Goal: Transaction & Acquisition: Obtain resource

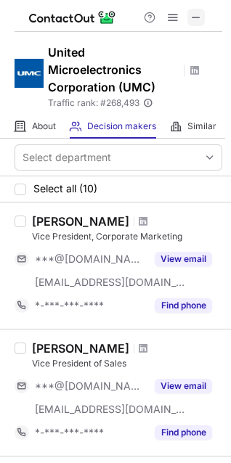
click at [195, 20] on span at bounding box center [196, 18] width 12 height 12
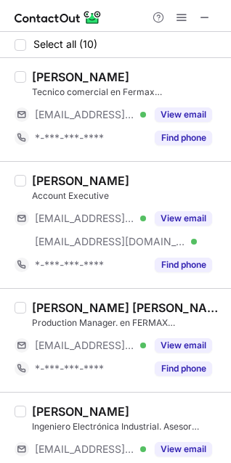
drag, startPoint x: 33, startPoint y: 69, endPoint x: 160, endPoint y: 75, distance: 127.9
click at [160, 75] on div "Alfonso Garcia Herraiz Tecnico comercial en Fermax Spain ***@fermax.com Verifie…" at bounding box center [115, 109] width 231 height 103
copy div "Alfonso Garcia Herraiz"
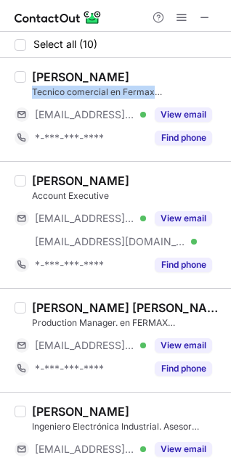
drag, startPoint x: 30, startPoint y: 91, endPoint x: 195, endPoint y: 92, distance: 164.8
click at [195, 92] on div "Alfonso Garcia Herraiz Tecnico comercial en Fermax Spain ***@fermax.com Verifie…" at bounding box center [124, 110] width 196 height 80
copy div "Tecnico comercial en Fermax Spain"
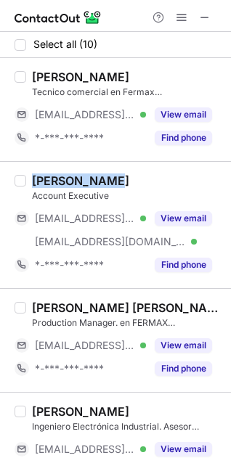
drag, startPoint x: 33, startPoint y: 177, endPoint x: 110, endPoint y: 174, distance: 76.3
click at [110, 174] on div "Arturo Muñoz" at bounding box center [127, 180] width 190 height 15
copy div "Arturo Muñoz"
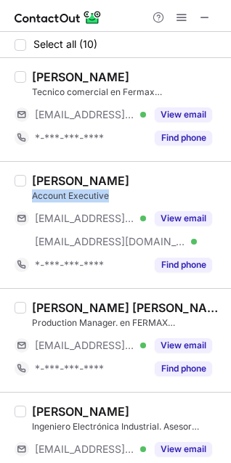
drag, startPoint x: 30, startPoint y: 197, endPoint x: 107, endPoint y: 191, distance: 77.2
click at [107, 191] on div "Arturo Muñoz Account Executive ***@enarse.com Verified ***@fermax.com Verified …" at bounding box center [124, 224] width 196 height 103
copy div "Account Executive"
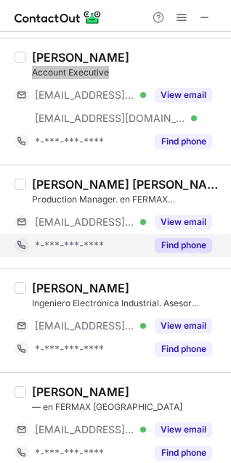
scroll to position [129, 0]
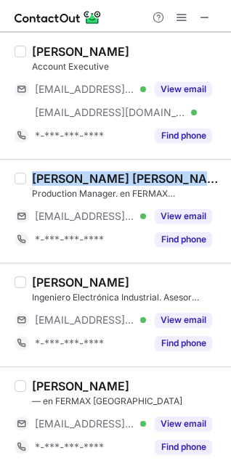
drag, startPoint x: 35, startPoint y: 178, endPoint x: 193, endPoint y: 174, distance: 158.3
click at [193, 174] on div "Jose Gabriel Hurtado Olmos" at bounding box center [127, 178] width 190 height 15
copy div "Jose Gabriel Hurtado Olmos"
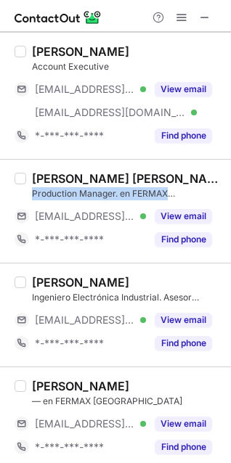
drag, startPoint x: 33, startPoint y: 195, endPoint x: 197, endPoint y: 195, distance: 164.0
click at [197, 195] on div "Production Manager. en FERMAX Spain" at bounding box center [127, 193] width 190 height 13
copy div "Production Manager. en FERMAX Spain"
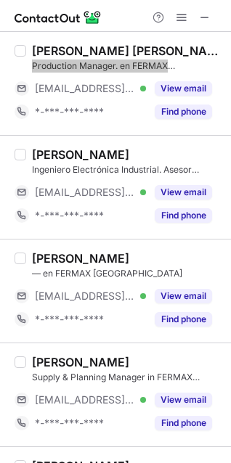
scroll to position [258, 0]
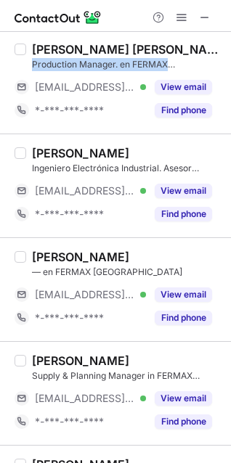
drag, startPoint x: 33, startPoint y: 154, endPoint x: 146, endPoint y: 155, distance: 113.2
click at [129, 155] on div "Arturo Ahuir Palazón" at bounding box center [80, 153] width 97 height 15
copy div "Arturo Ahuir Palazón"
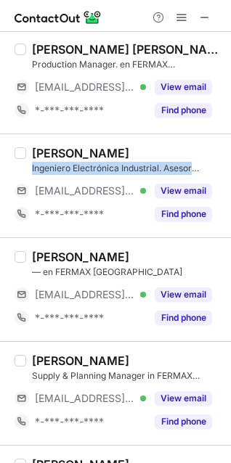
drag, startPoint x: 32, startPoint y: 168, endPoint x: 198, endPoint y: 165, distance: 166.2
click at [198, 165] on div "Ingeniero Electrónica Industrial. Asesor técnico FERMAX" at bounding box center [127, 168] width 190 height 13
copy div "Ingeniero Electrónica Industrial. Asesor"
drag, startPoint x: 30, startPoint y: 256, endPoint x: 144, endPoint y: 257, distance: 113.9
click at [144, 257] on div "Mada Millet Marcos — en FERMAX España ***@fermax.com Verified View email *-***-…" at bounding box center [124, 290] width 196 height 80
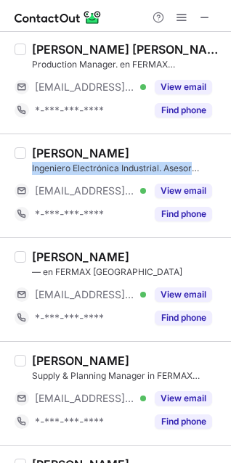
copy div "Mada Millet Marcos"
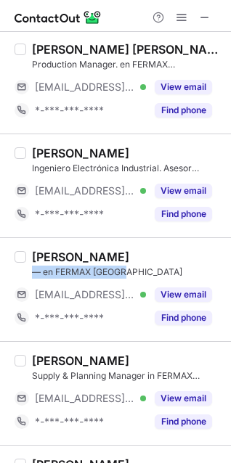
drag, startPoint x: 33, startPoint y: 275, endPoint x: 154, endPoint y: 275, distance: 120.5
click at [154, 275] on div "— en FERMAX España" at bounding box center [127, 272] width 190 height 13
copy div "— en FERMAX España"
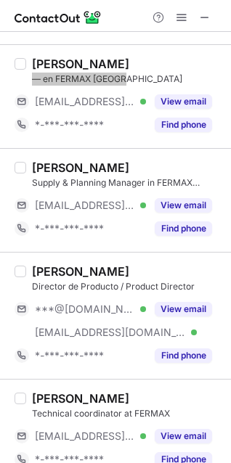
scroll to position [453, 0]
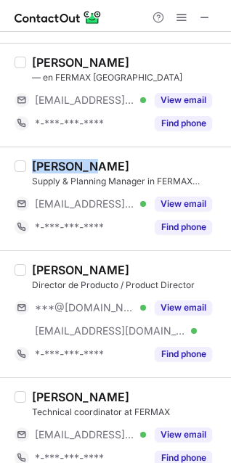
drag, startPoint x: 31, startPoint y: 168, endPoint x: 91, endPoint y: 165, distance: 60.3
click at [91, 165] on div "Daniel F. Supply & Planning Manager in FERMAX ELECTRONICA S.A.U. ***@fermax.com…" at bounding box center [124, 199] width 196 height 80
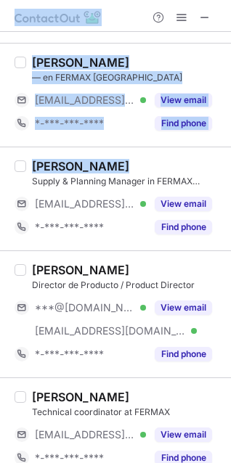
drag, startPoint x: 31, startPoint y: 179, endPoint x: 247, endPoint y: 181, distance: 215.6
click at [231, 181] on html "Select all (10) Alfonso Garcia Herraiz Tecnico comercial en Fermax Spain ***@fe…" at bounding box center [115, 231] width 231 height 463
click at [152, 163] on div "Daniel F." at bounding box center [127, 166] width 190 height 15
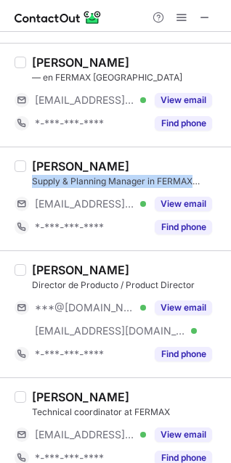
drag, startPoint x: 30, startPoint y: 181, endPoint x: 201, endPoint y: 177, distance: 170.6
click at [201, 177] on div "Daniel F. Supply & Planning Manager in FERMAX ELECTRONICA S.A.U. ***@fermax.com…" at bounding box center [124, 199] width 196 height 80
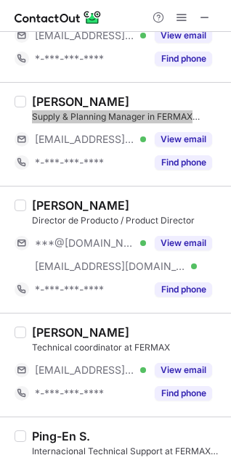
scroll to position [647, 0]
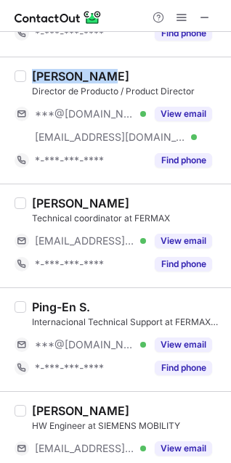
drag, startPoint x: 33, startPoint y: 79, endPoint x: 102, endPoint y: 76, distance: 68.3
click at [102, 76] on div "Juan Madrid" at bounding box center [80, 76] width 97 height 15
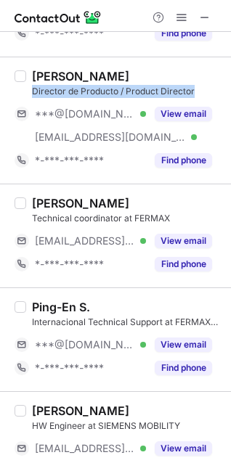
drag, startPoint x: 33, startPoint y: 95, endPoint x: 198, endPoint y: 89, distance: 164.9
click at [198, 89] on div "Director de Producto / Product Director" at bounding box center [127, 91] width 190 height 13
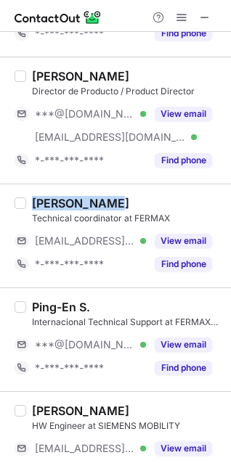
drag, startPoint x: 31, startPoint y: 201, endPoint x: 107, endPoint y: 201, distance: 75.5
click at [107, 201] on div "Pedro Ortega Technical coordinator at FERMAX ***@fermax.com Verified View email…" at bounding box center [124, 236] width 196 height 80
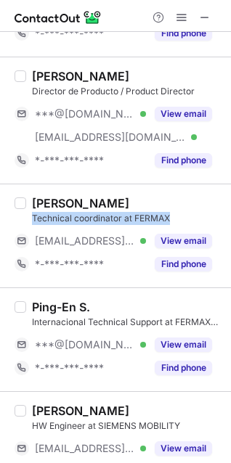
drag, startPoint x: 30, startPoint y: 218, endPoint x: 196, endPoint y: 213, distance: 165.6
click at [196, 213] on div "Pedro Ortega Technical coordinator at FERMAX ***@fermax.com Verified View email…" at bounding box center [124, 236] width 196 height 80
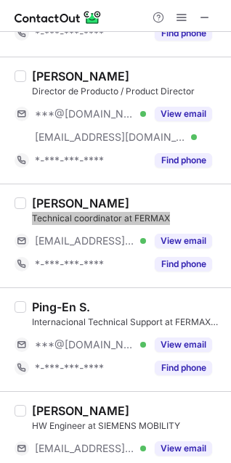
scroll to position [679, 0]
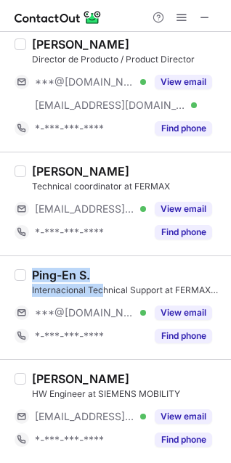
drag, startPoint x: 28, startPoint y: 272, endPoint x: 103, endPoint y: 283, distance: 75.5
click at [103, 283] on div "Ping-En S. Internacional Technical Support at FERMAX Electronics ***@gmail.com …" at bounding box center [124, 308] width 196 height 80
click at [103, 283] on div "Ping-En S. Internacional Technical Support at FERMAX Electronics" at bounding box center [127, 282] width 190 height 29
drag, startPoint x: 33, startPoint y: 276, endPoint x: 110, endPoint y: 276, distance: 76.9
click at [110, 276] on div "Ping-En S." at bounding box center [127, 275] width 190 height 15
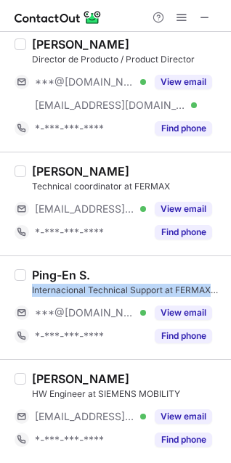
drag, startPoint x: 30, startPoint y: 289, endPoint x: 224, endPoint y: 285, distance: 193.8
click at [224, 285] on div "Select all (10) Alfonso Garcia Herraiz Tecnico comercial en Fermax Spain ***@fe…" at bounding box center [115, 247] width 231 height 431
drag, startPoint x: 33, startPoint y: 373, endPoint x: 165, endPoint y: 370, distance: 132.8
click at [165, 370] on div "Monica Lerma Sánchez HW Engineer at SIEMENS MOBILITY ***@siemens.com Verified V…" at bounding box center [115, 411] width 231 height 104
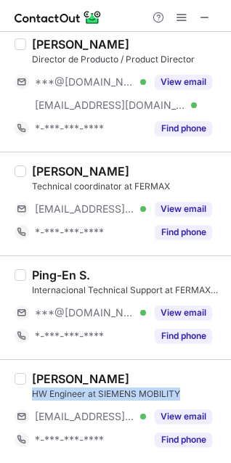
drag, startPoint x: 32, startPoint y: 390, endPoint x: 184, endPoint y: 395, distance: 152.5
click at [184, 395] on div "HW Engineer at SIEMENS MOBILITY" at bounding box center [127, 394] width 190 height 13
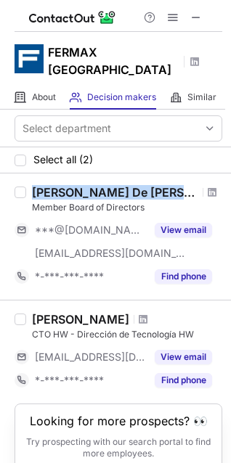
drag, startPoint x: 34, startPoint y: 171, endPoint x: 177, endPoint y: 171, distance: 143.0
click at [177, 185] on div "Jose Manuel De Bartolome Palomo" at bounding box center [115, 192] width 166 height 15
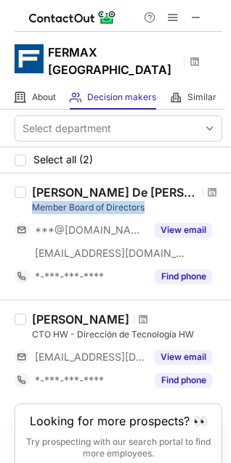
drag, startPoint x: 34, startPoint y: 188, endPoint x: 147, endPoint y: 187, distance: 112.5
click at [147, 201] on div "Member Board of Directors" at bounding box center [127, 207] width 190 height 13
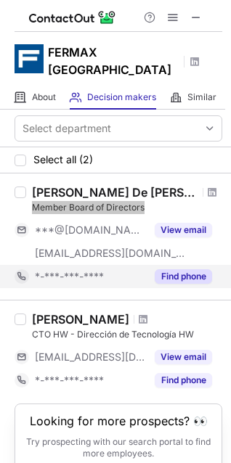
scroll to position [47, 0]
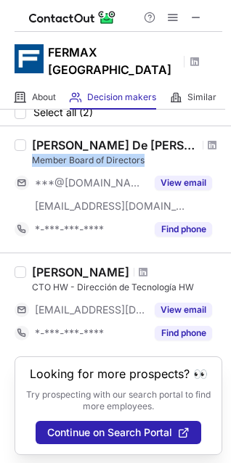
drag, startPoint x: 33, startPoint y: 256, endPoint x: 135, endPoint y: 252, distance: 102.4
click at [129, 265] on div "Elias Garcia Garcia" at bounding box center [80, 272] width 97 height 15
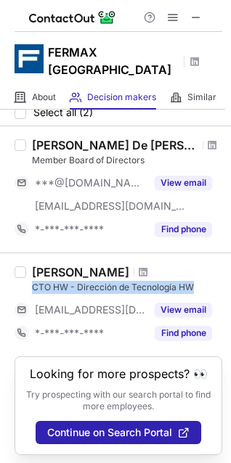
drag, startPoint x: 28, startPoint y: 268, endPoint x: 221, endPoint y: 269, distance: 193.1
click at [221, 269] on div "Select department Select all (2) Jose Manuel De Bartolome Palomo Member Board o…" at bounding box center [115, 286] width 231 height 353
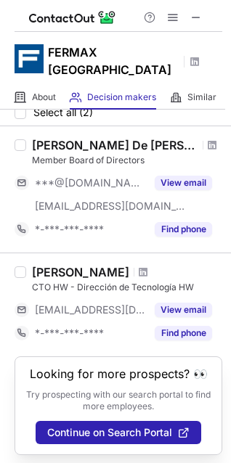
click at [206, 15] on div at bounding box center [173, 17] width 70 height 17
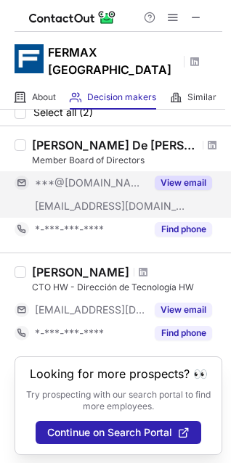
scroll to position [0, 0]
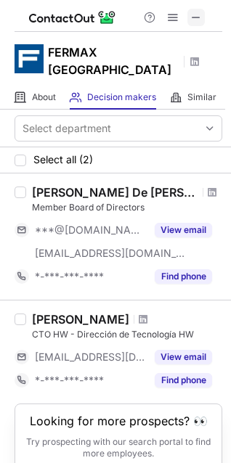
click at [196, 18] on span at bounding box center [196, 18] width 12 height 12
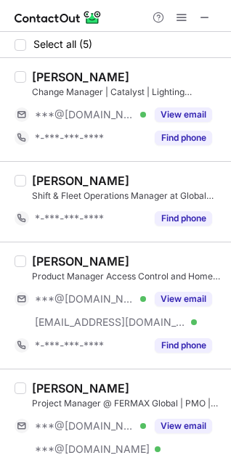
drag, startPoint x: 37, startPoint y: 75, endPoint x: 162, endPoint y: 78, distance: 124.9
click at [162, 78] on div "Devashish Biswas" at bounding box center [127, 77] width 190 height 15
click at [96, 74] on div "Devashish Biswas" at bounding box center [80, 77] width 97 height 15
drag, startPoint x: 33, startPoint y: 73, endPoint x: 157, endPoint y: 68, distance: 124.2
click at [157, 68] on div "Devashish Biswas Change Manager | Catalyst | Lighting Specialist ***@gmail.com …" at bounding box center [115, 109] width 231 height 103
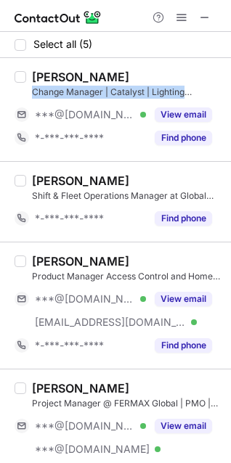
drag, startPoint x: 30, startPoint y: 93, endPoint x: 189, endPoint y: 88, distance: 158.3
click at [189, 88] on div "Devashish Biswas Change Manager | Catalyst | Lighting Specialist ***@gmail.com …" at bounding box center [124, 110] width 196 height 80
drag, startPoint x: 30, startPoint y: 180, endPoint x: 148, endPoint y: 179, distance: 118.3
click at [148, 179] on div "Christopher Scott Shift & Fleet Operations Manager at Global Outdoor *-***-***-…" at bounding box center [124, 201] width 196 height 57
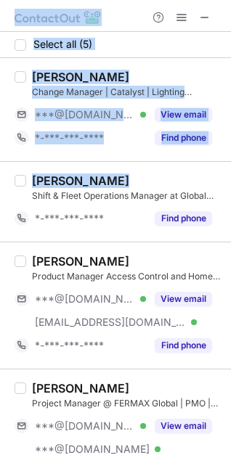
drag, startPoint x: 31, startPoint y: 197, endPoint x: 232, endPoint y: 196, distance: 200.3
click at [231, 196] on html "Select all (5) Devashish Biswas Change Manager | Catalyst | Lighting Specialist…" at bounding box center [115, 231] width 231 height 463
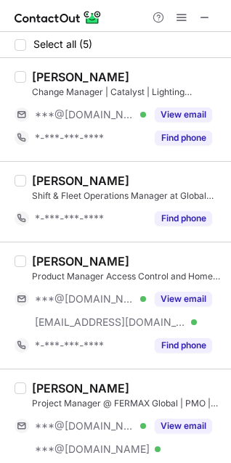
click at [187, 191] on div "Shift & Fleet Operations Manager at Global Outdoor" at bounding box center [127, 195] width 190 height 13
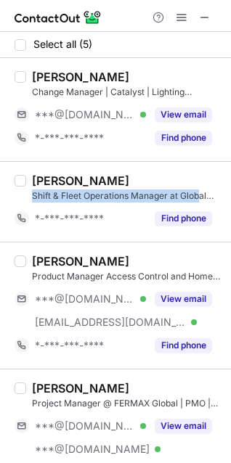
drag, startPoint x: 33, startPoint y: 191, endPoint x: 199, endPoint y: 195, distance: 165.5
click at [199, 195] on div "Shift & Fleet Operations Manager at Global Outdoor" at bounding box center [127, 195] width 190 height 13
drag, startPoint x: 32, startPoint y: 258, endPoint x: 161, endPoint y: 258, distance: 129.2
click at [161, 258] on div "Pedro Labrador Onieva" at bounding box center [127, 261] width 190 height 15
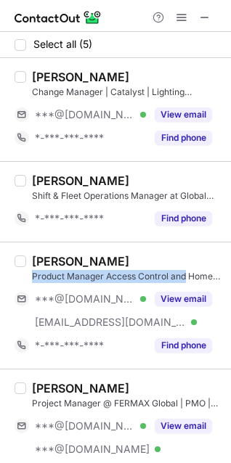
drag, startPoint x: 33, startPoint y: 276, endPoint x: 195, endPoint y: 279, distance: 161.9
click at [210, 277] on div "Product Manager Access Control and Home Automation" at bounding box center [127, 276] width 190 height 13
drag, startPoint x: 33, startPoint y: 387, endPoint x: 150, endPoint y: 387, distance: 116.1
click at [150, 387] on div "Jose Vicente Contel" at bounding box center [127, 388] width 190 height 15
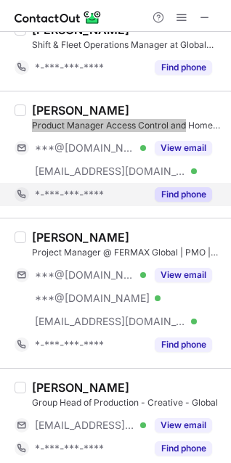
scroll to position [160, 0]
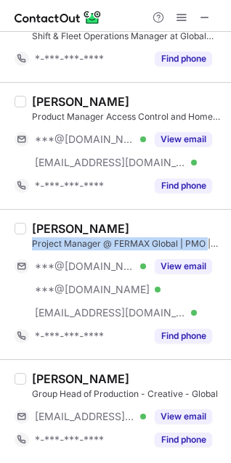
drag, startPoint x: 34, startPoint y: 242, endPoint x: 205, endPoint y: 249, distance: 170.7
click at [208, 245] on div "Project Manager @ FERMAX Global | PMO | Project Management" at bounding box center [127, 243] width 190 height 13
drag, startPoint x: 30, startPoint y: 384, endPoint x: 115, endPoint y: 371, distance: 86.6
click at [115, 371] on div "Justin Sanders Group Head of Production - Creative - Global ***@thisisglobal.co…" at bounding box center [115, 411] width 231 height 104
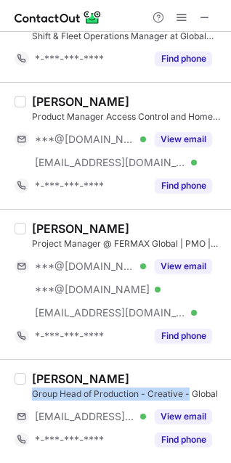
drag, startPoint x: 35, startPoint y: 393, endPoint x: 211, endPoint y: 391, distance: 176.4
click at [211, 391] on div "Group Head of Production - Creative - Global" at bounding box center [127, 394] width 190 height 13
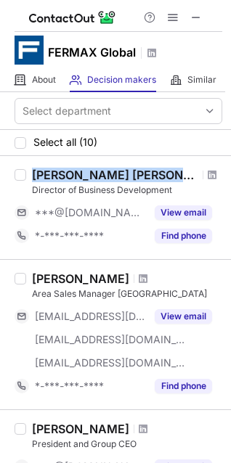
drag, startPoint x: 36, startPoint y: 173, endPoint x: 163, endPoint y: 162, distance: 128.2
click at [164, 161] on div "Angel Sanchez Diaz Director of Business Development ***@gmail.com View email *-…" at bounding box center [115, 207] width 231 height 103
click at [31, 181] on div "Angel Sanchez Diaz Director of Business Development ***@gmail.com View email *-…" at bounding box center [124, 208] width 196 height 80
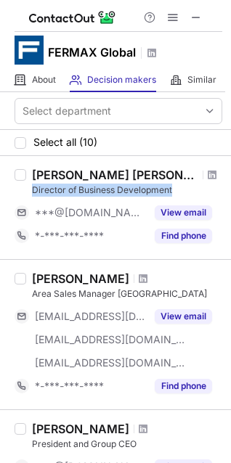
drag, startPoint x: 33, startPoint y: 187, endPoint x: 180, endPoint y: 190, distance: 147.4
click at [180, 190] on div "Director of Business Development" at bounding box center [127, 190] width 190 height 13
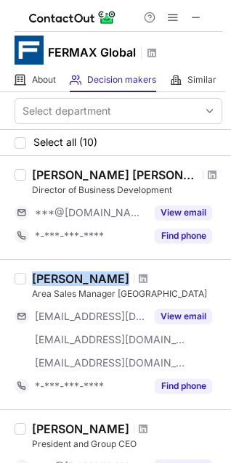
drag, startPoint x: 33, startPoint y: 283, endPoint x: 112, endPoint y: 272, distance: 79.1
click at [112, 272] on div "Josep Gracia" at bounding box center [127, 278] width 190 height 15
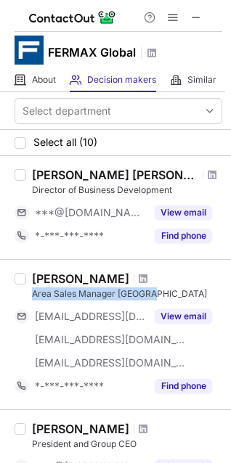
drag, startPoint x: 29, startPoint y: 287, endPoint x: 161, endPoint y: 289, distance: 132.1
click at [161, 289] on div "Josep Gracia Area Sales Manager America ***@domotura.com ***@coettc.com ***@fer…" at bounding box center [124, 334] width 196 height 126
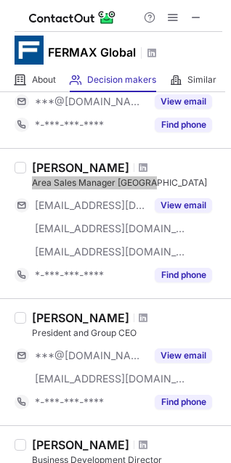
scroll to position [167, 0]
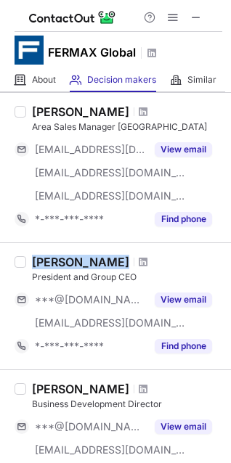
drag, startPoint x: 32, startPoint y: 265, endPoint x: 114, endPoint y: 261, distance: 82.1
click at [114, 261] on div "Jeremy Palacio" at bounding box center [127, 262] width 190 height 15
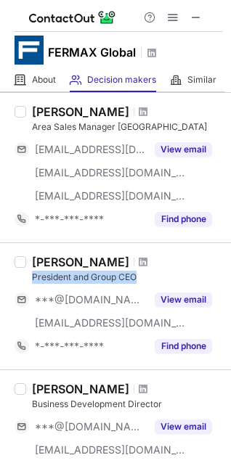
drag, startPoint x: 33, startPoint y: 279, endPoint x: 142, endPoint y: 277, distance: 109.6
click at [141, 274] on div "President and Group CEO" at bounding box center [127, 277] width 190 height 13
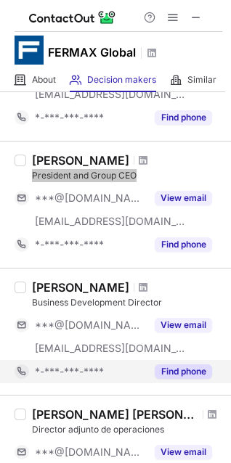
scroll to position [278, 0]
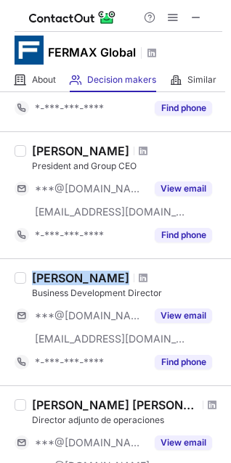
drag, startPoint x: 33, startPoint y: 274, endPoint x: 107, endPoint y: 280, distance: 74.3
click at [108, 279] on div "Juan Madrid" at bounding box center [127, 278] width 190 height 15
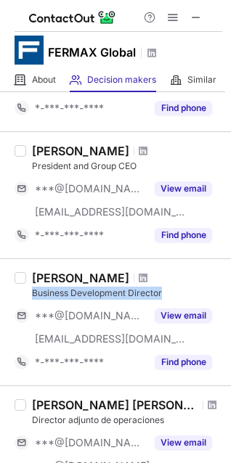
drag, startPoint x: 30, startPoint y: 292, endPoint x: 183, endPoint y: 291, distance: 152.4
click at [183, 291] on div "Juan Madrid Business Development Director ***@hotmail.com ***@fermax.com View e…" at bounding box center [124, 322] width 196 height 103
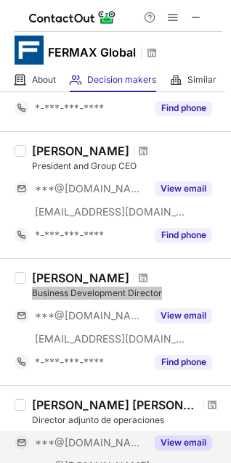
scroll to position [334, 0]
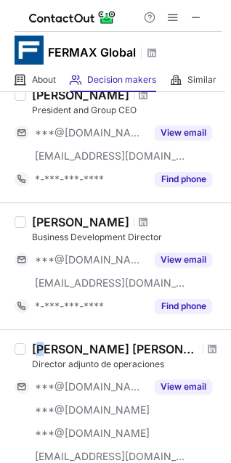
drag, startPoint x: 36, startPoint y: 348, endPoint x: 49, endPoint y: 345, distance: 12.5
click at [49, 345] on div "Juan Manuel Trinidad Tornel" at bounding box center [115, 349] width 166 height 15
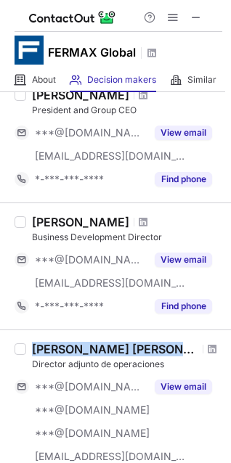
drag, startPoint x: 33, startPoint y: 345, endPoint x: 178, endPoint y: 343, distance: 145.2
click at [178, 338] on div "Juan Manuel Trinidad Tornel Director adjunto de operaciones ***@gmail.com ***@h…" at bounding box center [115, 416] width 231 height 173
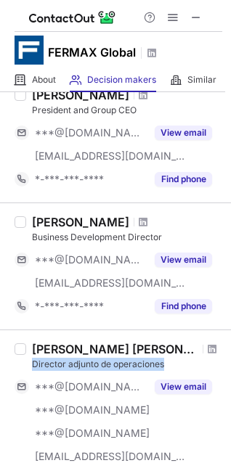
drag, startPoint x: 30, startPoint y: 366, endPoint x: 168, endPoint y: 363, distance: 137.9
click at [168, 363] on div "Juan Manuel Trinidad Tornel Director adjunto de operaciones ***@gmail.com ***@h…" at bounding box center [124, 417] width 196 height 150
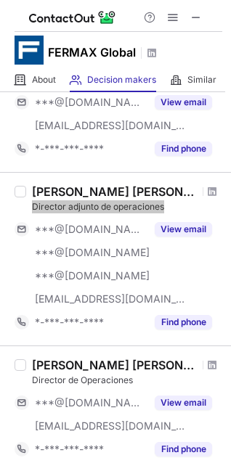
scroll to position [501, 0]
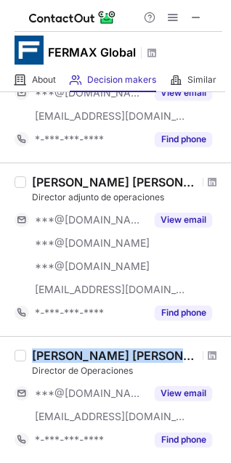
drag, startPoint x: 34, startPoint y: 360, endPoint x: 168, endPoint y: 346, distance: 134.3
click at [168, 346] on div "Vicente Gimenez Sanz Director de Operaciones ***@gmail.com ***@fermax.com View …" at bounding box center [115, 399] width 231 height 127
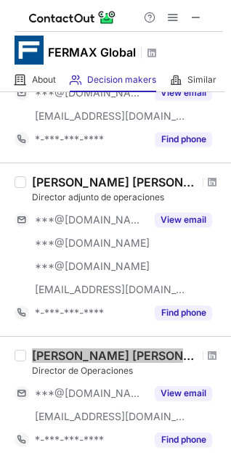
scroll to position [557, 0]
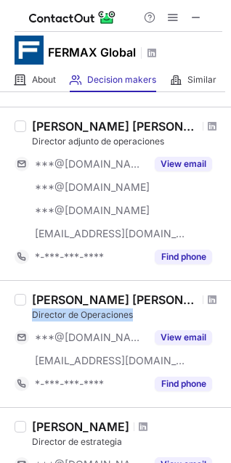
drag, startPoint x: 33, startPoint y: 318, endPoint x: 116, endPoint y: 316, distance: 83.5
click at [130, 316] on div "Director de Operaciones" at bounding box center [127, 314] width 190 height 13
drag, startPoint x: 115, startPoint y: 316, endPoint x: 71, endPoint y: 318, distance: 44.3
click at [74, 316] on div "Director de Operaciones" at bounding box center [127, 314] width 190 height 13
drag, startPoint x: 33, startPoint y: 316, endPoint x: 134, endPoint y: 313, distance: 100.2
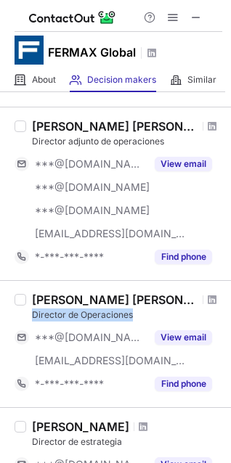
click at [134, 313] on div "Director de Operaciones" at bounding box center [127, 314] width 190 height 13
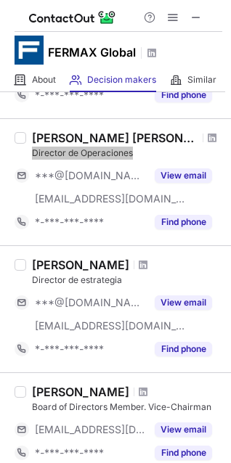
scroll to position [723, 0]
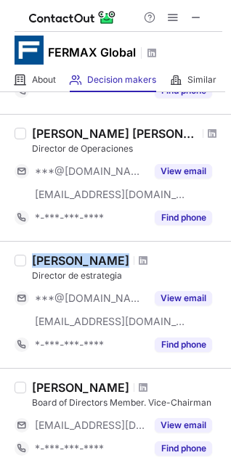
drag, startPoint x: 33, startPoint y: 261, endPoint x: 189, endPoint y: 256, distance: 155.4
click at [189, 256] on div "Francisco Alapont Navarro" at bounding box center [127, 260] width 190 height 15
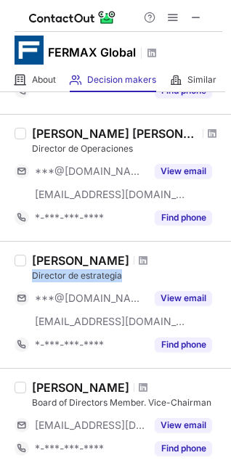
drag, startPoint x: 29, startPoint y: 278, endPoint x: 120, endPoint y: 277, distance: 90.7
click at [120, 277] on div "Francisco Alapont Navarro Director de estrategia ***@gmail.com ***@fermax.com V…" at bounding box center [124, 304] width 196 height 103
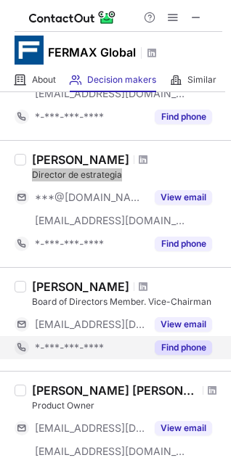
scroll to position [835, 0]
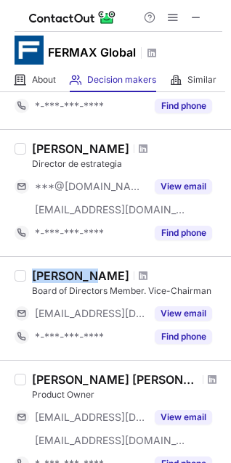
drag, startPoint x: 31, startPoint y: 274, endPoint x: 86, endPoint y: 272, distance: 54.5
click at [86, 272] on div "Francisco Board of Directors Member. Vice-Chairman ***@mch.es View email *-***-…" at bounding box center [124, 309] width 196 height 80
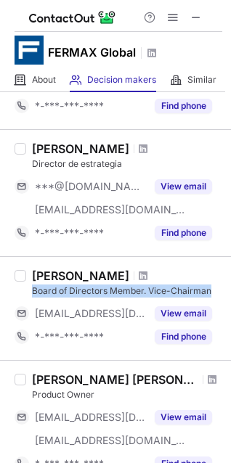
drag, startPoint x: 37, startPoint y: 287, endPoint x: 218, endPoint y: 285, distance: 180.7
click at [218, 285] on div "Francisco Board of Directors Member. Vice-Chairman ***@mch.es View email *-***-…" at bounding box center [115, 308] width 231 height 104
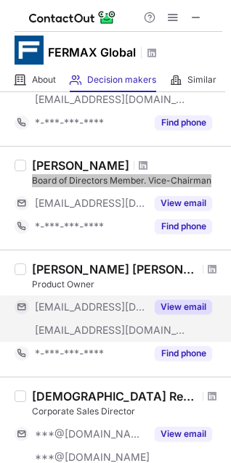
scroll to position [946, 0]
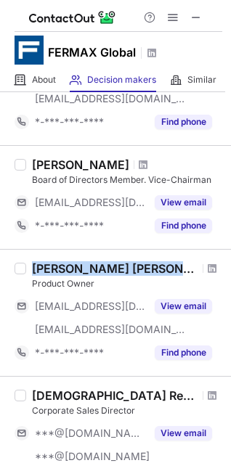
drag, startPoint x: 30, startPoint y: 270, endPoint x: 183, endPoint y: 261, distance: 152.7
click at [183, 261] on div "Salvador Banon Manrique Product Owner ***@free.fr ***@fermax.com View email *-*…" at bounding box center [115, 312] width 231 height 127
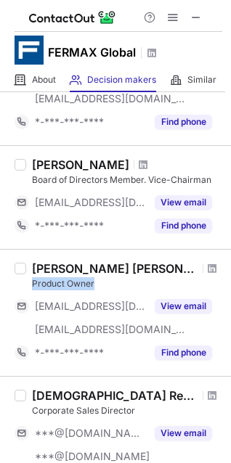
drag, startPoint x: 30, startPoint y: 280, endPoint x: 105, endPoint y: 288, distance: 75.9
click at [105, 288] on div "Salvador Banon Manrique Product Owner ***@free.fr ***@fermax.com View email *-*…" at bounding box center [124, 312] width 196 height 103
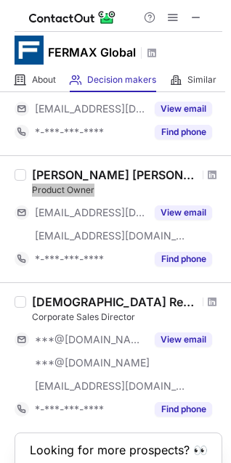
scroll to position [1057, 0]
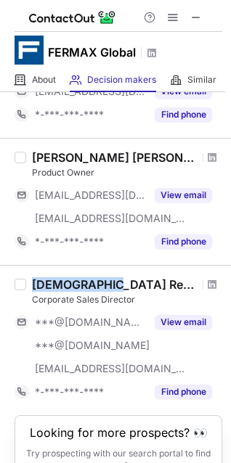
drag, startPoint x: 33, startPoint y: 288, endPoint x: 107, endPoint y: 282, distance: 74.3
click at [107, 282] on div "Jesus Reseco" at bounding box center [115, 284] width 166 height 15
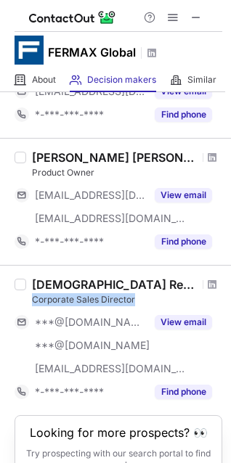
drag, startPoint x: 33, startPoint y: 303, endPoint x: 147, endPoint y: 298, distance: 114.0
click at [147, 298] on div "Corporate Sales Director" at bounding box center [127, 299] width 190 height 13
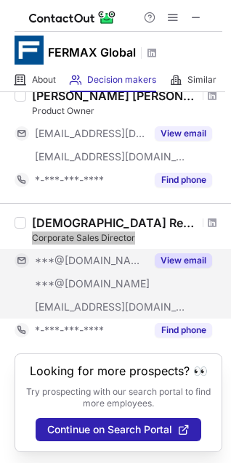
scroll to position [1133, 0]
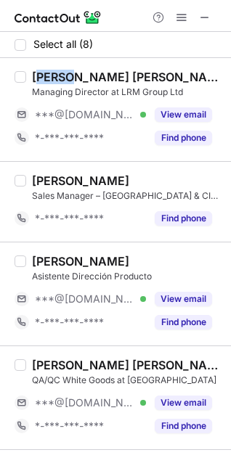
drag, startPoint x: 36, startPoint y: 78, endPoint x: 69, endPoint y: 73, distance: 33.7
click at [69, 73] on div "Jackson Lau" at bounding box center [127, 77] width 190 height 15
click at [105, 76] on div "Jackson Lau" at bounding box center [127, 77] width 190 height 15
drag, startPoint x: 34, startPoint y: 78, endPoint x: 103, endPoint y: 78, distance: 68.9
click at [103, 78] on div "Jackson Lau" at bounding box center [127, 77] width 190 height 15
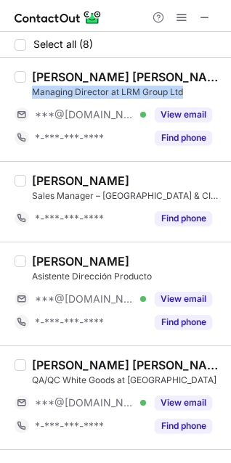
drag, startPoint x: 33, startPoint y: 90, endPoint x: 187, endPoint y: 93, distance: 153.9
click at [187, 93] on div "Managing Director at LRM Group Ltd" at bounding box center [127, 92] width 190 height 13
drag, startPoint x: 33, startPoint y: 180, endPoint x: 131, endPoint y: 185, distance: 98.1
click at [131, 185] on div "Amgad Elmitwalli" at bounding box center [127, 180] width 190 height 15
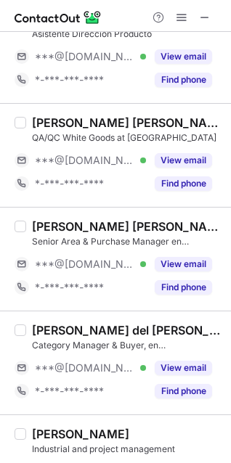
scroll to position [258, 0]
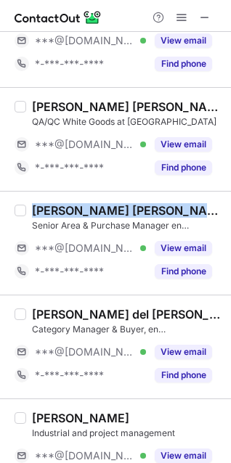
drag, startPoint x: 34, startPoint y: 213, endPoint x: 229, endPoint y: 206, distance: 195.3
click at [229, 206] on div "Select all (8) Jackson Lau Managing Director at LRM Group Ltd ***@gmail.com Ver…" at bounding box center [115, 247] width 231 height 431
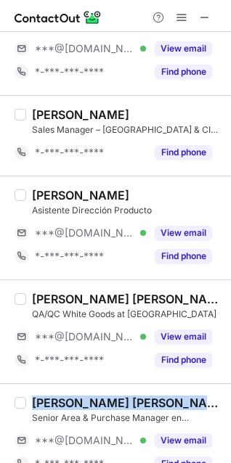
scroll to position [65, 0]
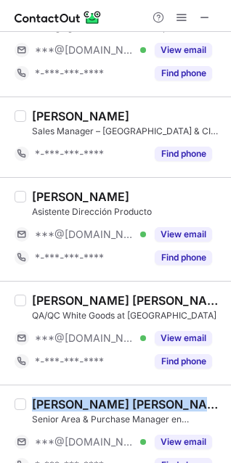
drag, startPoint x: 34, startPoint y: 192, endPoint x: 176, endPoint y: 190, distance: 142.3
click at [129, 190] on div "Maria Pilar Murillo Rozalen" at bounding box center [80, 196] width 97 height 15
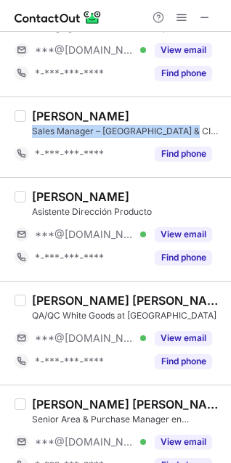
drag, startPoint x: 33, startPoint y: 134, endPoint x: 192, endPoint y: 131, distance: 158.3
click at [192, 131] on div "Sales Manager – Middle East & CIS @ CECOTEC | International Sales & Business De…" at bounding box center [127, 131] width 190 height 13
drag, startPoint x: 35, startPoint y: 197, endPoint x: 179, endPoint y: 185, distance: 144.2
click at [179, 185] on div "Maria Pilar Murillo Rozalen Asistente Dirección Producto ***@gmail.com Verified…" at bounding box center [115, 229] width 231 height 104
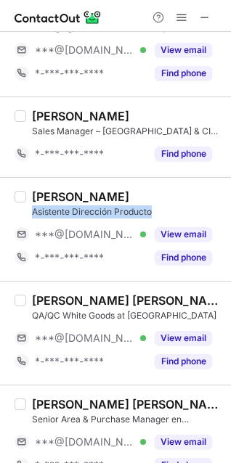
drag, startPoint x: 34, startPoint y: 213, endPoint x: 170, endPoint y: 210, distance: 135.8
click at [170, 210] on div "Asistente Dirección Producto" at bounding box center [127, 211] width 190 height 13
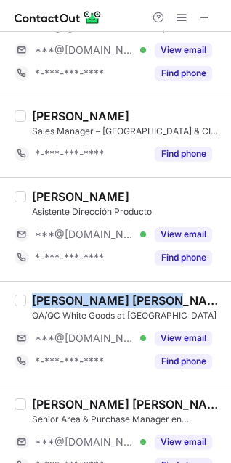
drag, startPoint x: 32, startPoint y: 306, endPoint x: 163, endPoint y: 295, distance: 131.0
click at [163, 295] on div "Roberto Cortina López" at bounding box center [127, 300] width 190 height 15
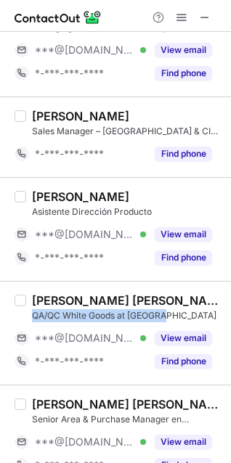
drag, startPoint x: 30, startPoint y: 316, endPoint x: 181, endPoint y: 311, distance: 151.0
click at [181, 311] on div "Roberto Cortina López QA/QC White Goods at CECOTEC ***@gmail.com Verified View …" at bounding box center [124, 333] width 196 height 80
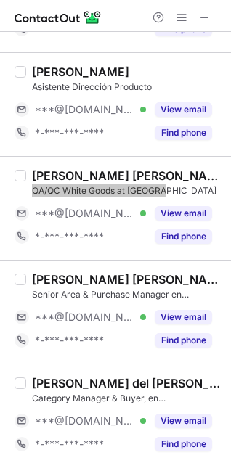
scroll to position [194, 0]
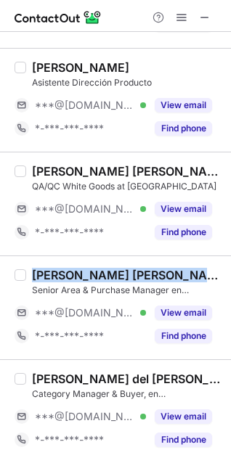
drag, startPoint x: 32, startPoint y: 277, endPoint x: 177, endPoint y: 275, distance: 145.2
click at [177, 275] on div "Alejandro Tolosa Rocafort" at bounding box center [127, 275] width 190 height 15
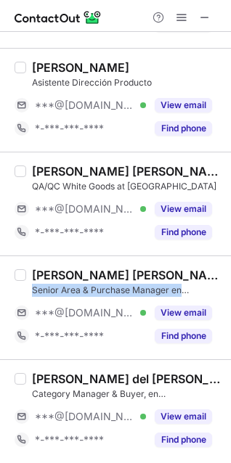
drag, startPoint x: 30, startPoint y: 292, endPoint x: 195, endPoint y: 284, distance: 165.0
click at [195, 284] on div "Alejandro Tolosa Rocafort Senior Area & Purchase Manager en Cecotec Innovacione…" at bounding box center [124, 308] width 196 height 80
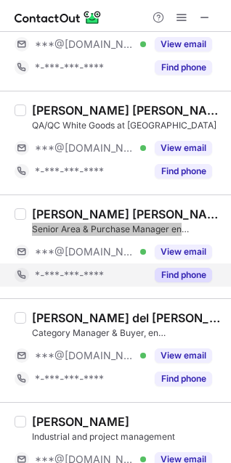
scroll to position [258, 0]
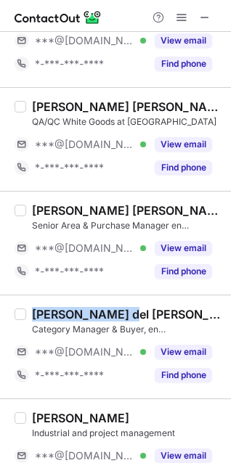
drag, startPoint x: 32, startPoint y: 314, endPoint x: 115, endPoint y: 312, distance: 83.5
click at [127, 312] on div "Rubén del Busto Category Manager & Buyer, en Cecotec ***@gmail.com Verified Vie…" at bounding box center [124, 347] width 196 height 80
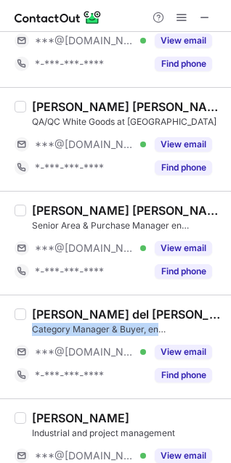
drag, startPoint x: 33, startPoint y: 328, endPoint x: 197, endPoint y: 322, distance: 164.2
click at [197, 322] on div "Rubén del Busto Category Manager & Buyer, en Cecotec" at bounding box center [127, 321] width 190 height 29
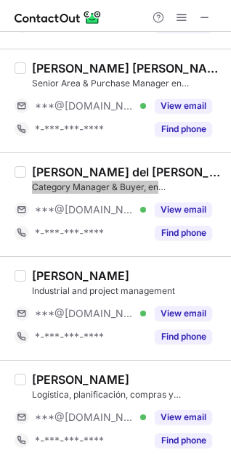
scroll to position [401, 0]
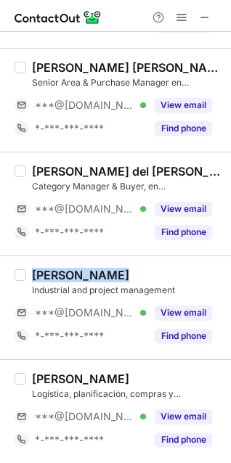
drag, startPoint x: 32, startPoint y: 274, endPoint x: 122, endPoint y: 271, distance: 90.0
click at [122, 271] on div "Arturo Espert" at bounding box center [127, 275] width 190 height 15
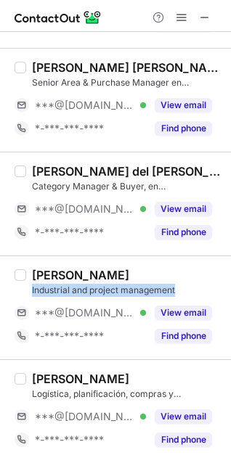
drag, startPoint x: 29, startPoint y: 292, endPoint x: 192, endPoint y: 292, distance: 162.6
click at [192, 292] on div "Arturo Espert Industrial and project management ***@gmail.com Verified View ema…" at bounding box center [124, 308] width 196 height 80
drag, startPoint x: 35, startPoint y: 378, endPoint x: 177, endPoint y: 379, distance: 142.3
click at [177, 379] on div "Andrea Monmeneu" at bounding box center [127, 379] width 190 height 15
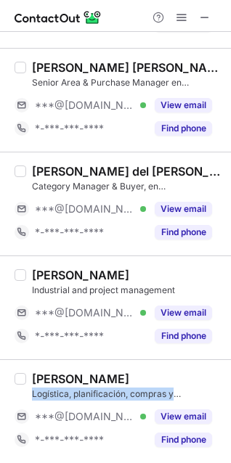
drag, startPoint x: 28, startPoint y: 393, endPoint x: 190, endPoint y: 387, distance: 162.0
click at [190, 387] on div "Andrea Monmeneu Logística, planificación, compras y aprovisionamiento ***@gmail…" at bounding box center [124, 412] width 196 height 80
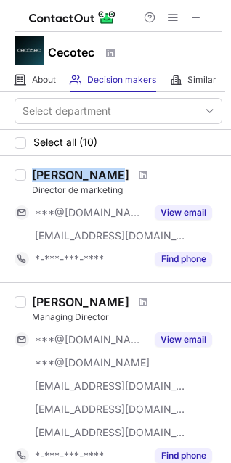
drag, startPoint x: 35, startPoint y: 175, endPoint x: 107, endPoint y: 167, distance: 72.3
click at [107, 167] on div "David Verdoy Director de marketing ***@gmail.com ***@cecotec.es View email *-**…" at bounding box center [115, 219] width 231 height 126
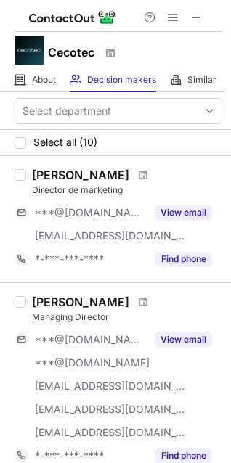
drag, startPoint x: 32, startPoint y: 192, endPoint x: 155, endPoint y: 180, distance: 123.9
click at [159, 179] on div "David Verdoy Director de marketing" at bounding box center [127, 182] width 190 height 29
drag, startPoint x: 124, startPoint y: 187, endPoint x: 33, endPoint y: 191, distance: 91.6
click at [33, 191] on div "Director de marketing" at bounding box center [127, 190] width 190 height 13
drag, startPoint x: 33, startPoint y: 300, endPoint x: 175, endPoint y: 308, distance: 141.7
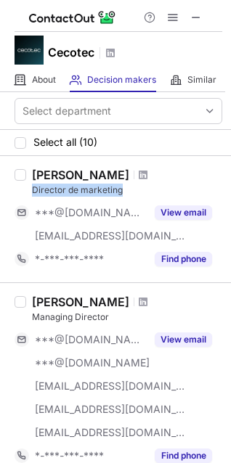
click at [129, 308] on div "Federico Sepulveda Cuevas" at bounding box center [80, 302] width 97 height 15
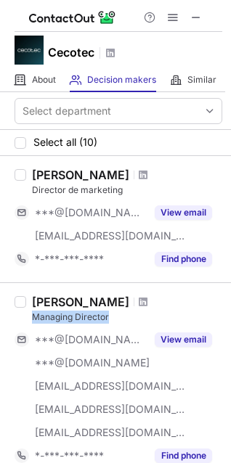
drag, startPoint x: 33, startPoint y: 319, endPoint x: 111, endPoint y: 317, distance: 78.4
click at [111, 317] on div "Managing Director" at bounding box center [127, 317] width 190 height 13
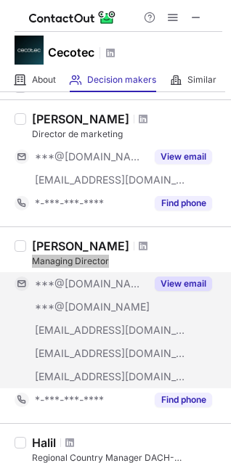
scroll to position [167, 0]
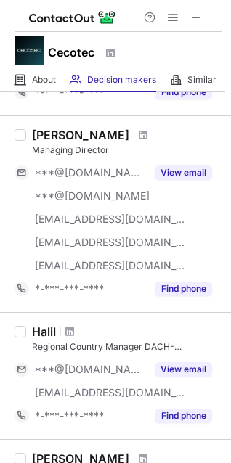
click at [34, 327] on div "Halil" at bounding box center [44, 331] width 24 height 15
drag, startPoint x: 32, startPoint y: 327, endPoint x: 55, endPoint y: 322, distance: 23.9
click at [55, 322] on div "Halil Regional Country Manager DACH-Benelux ***@gmail.com ***@cecotec.es View e…" at bounding box center [115, 375] width 231 height 127
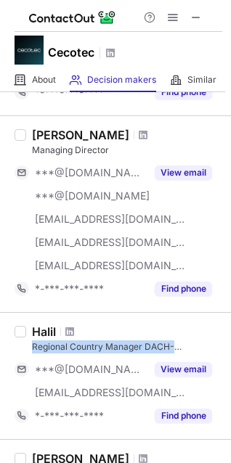
drag, startPoint x: 31, startPoint y: 346, endPoint x: 209, endPoint y: 348, distance: 177.8
click at [209, 348] on div "Halil Regional Country Manager DACH-Benelux ***@gmail.com ***@cecotec.es View e…" at bounding box center [124, 375] width 196 height 103
